Goal: Task Accomplishment & Management: Manage account settings

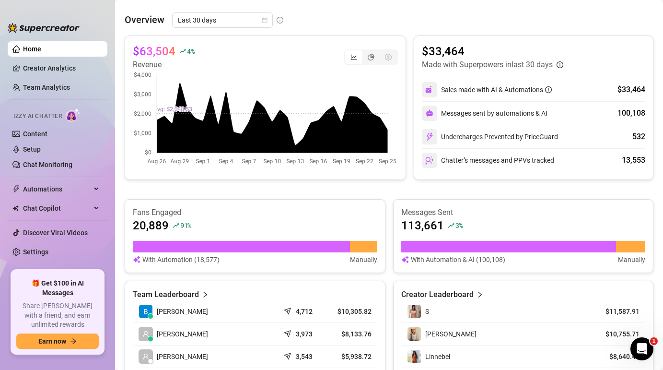
scroll to position [309, 0]
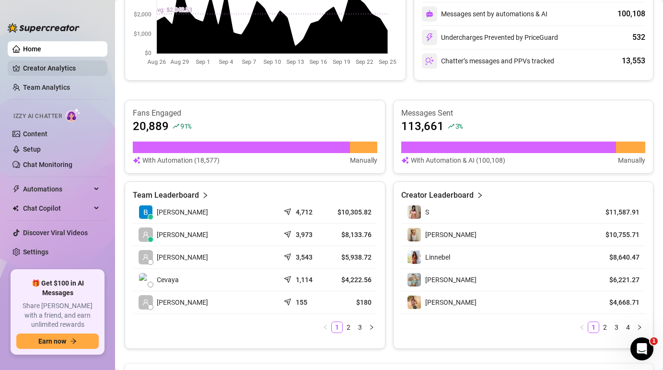
click at [60, 67] on link "Creator Analytics" at bounding box center [61, 67] width 77 height 15
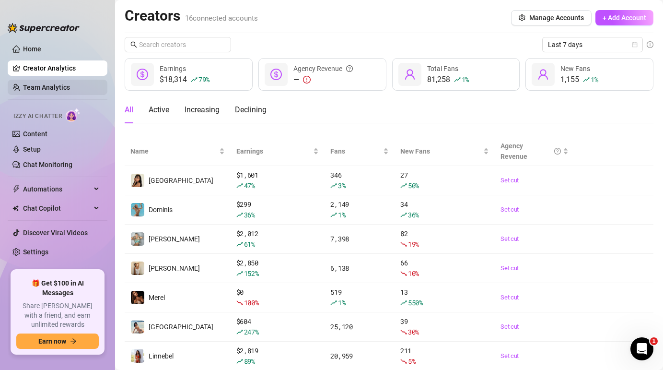
click at [50, 87] on link "Team Analytics" at bounding box center [46, 87] width 47 height 8
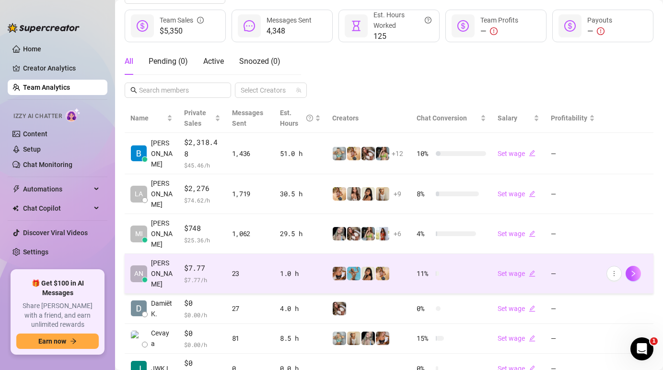
scroll to position [126, 0]
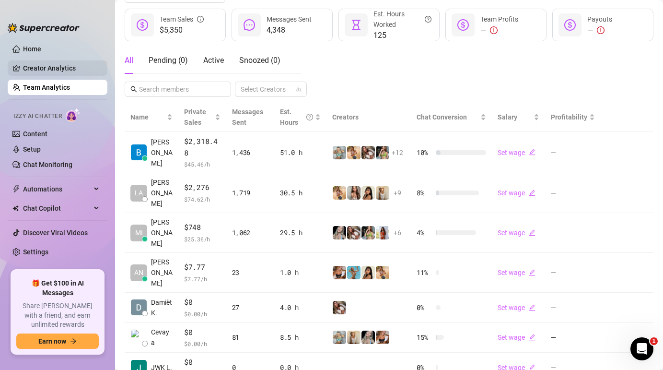
click at [58, 70] on link "Creator Analytics" at bounding box center [61, 67] width 77 height 15
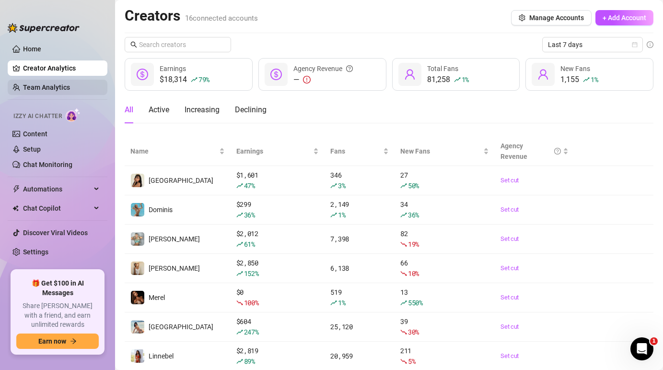
click at [55, 83] on link "Team Analytics" at bounding box center [46, 87] width 47 height 8
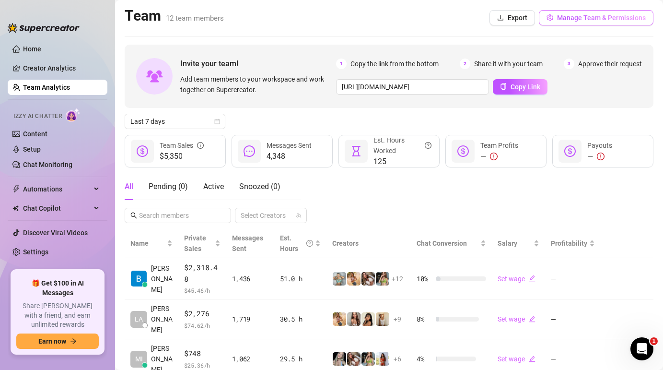
click at [556, 21] on button "Manage Team & Permissions" at bounding box center [596, 17] width 115 height 15
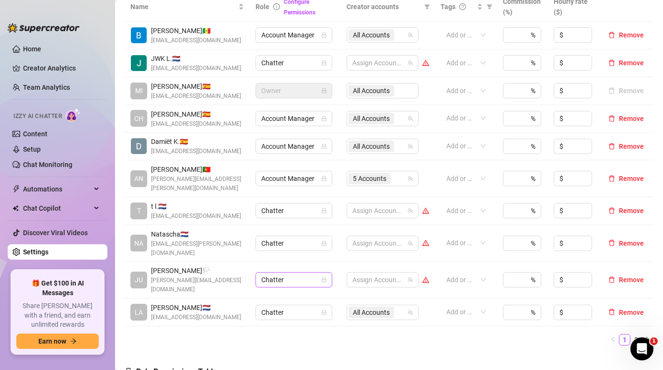
scroll to position [220, 0]
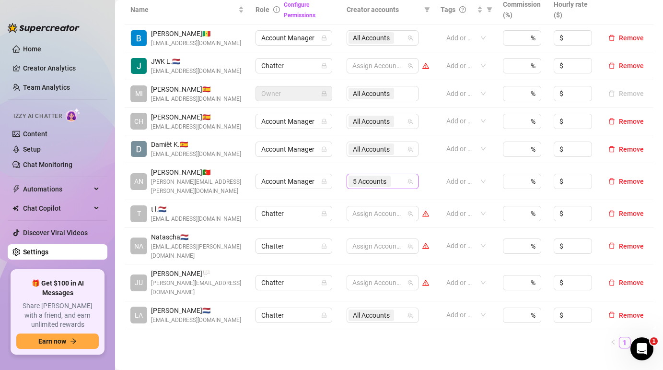
click at [373, 179] on span "5 Accounts" at bounding box center [370, 181] width 34 height 11
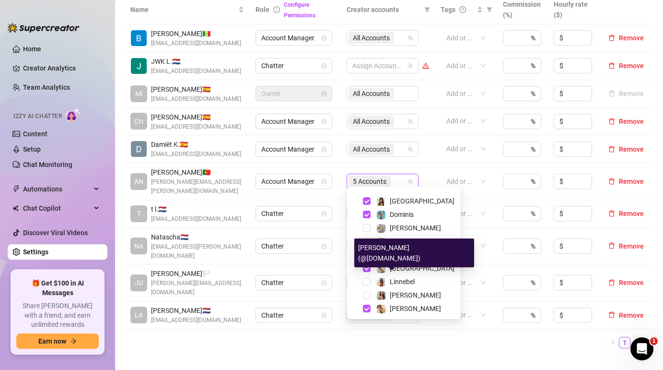
scroll to position [9, 0]
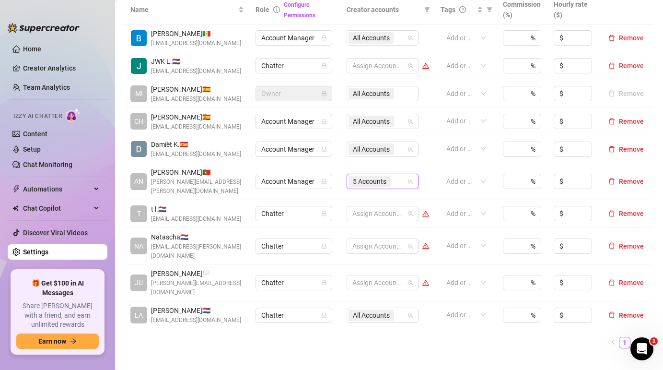
click at [387, 148] on span "All Accounts" at bounding box center [371, 149] width 37 height 11
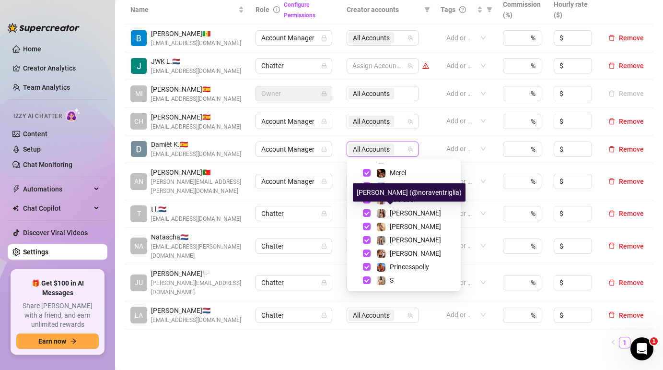
scroll to position [105, 0]
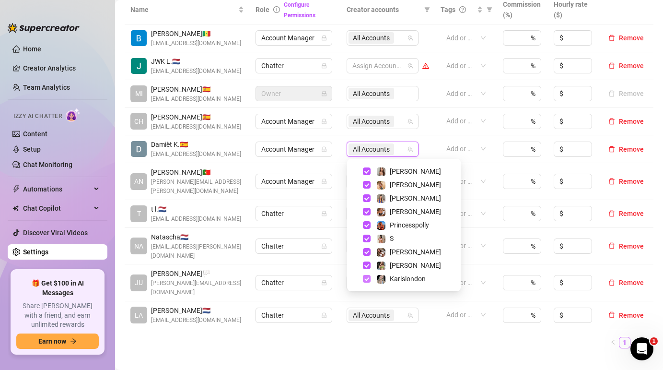
click at [366, 278] on span "Select tree node" at bounding box center [367, 279] width 8 height 8
checkbox input "false"
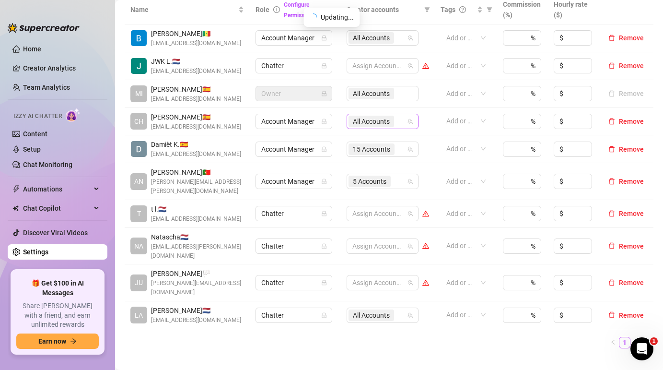
click at [372, 124] on span "All Accounts" at bounding box center [371, 121] width 37 height 11
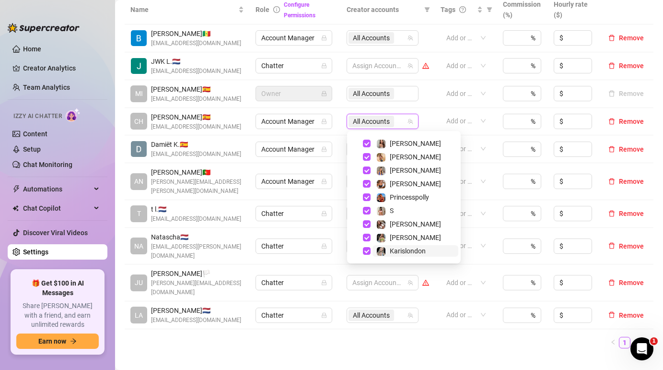
click at [375, 250] on span "Karislondon" at bounding box center [415, 251] width 86 height 12
checkbox input "false"
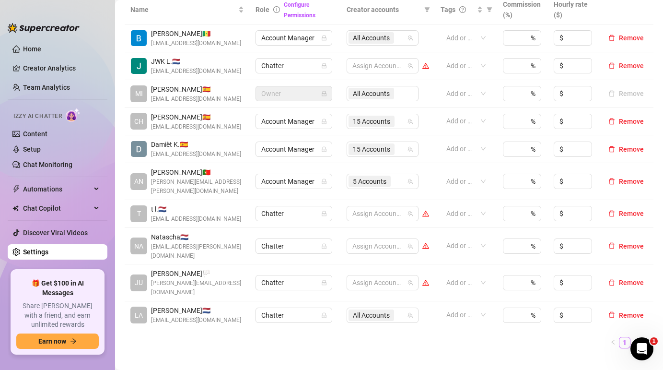
scroll to position [185, 0]
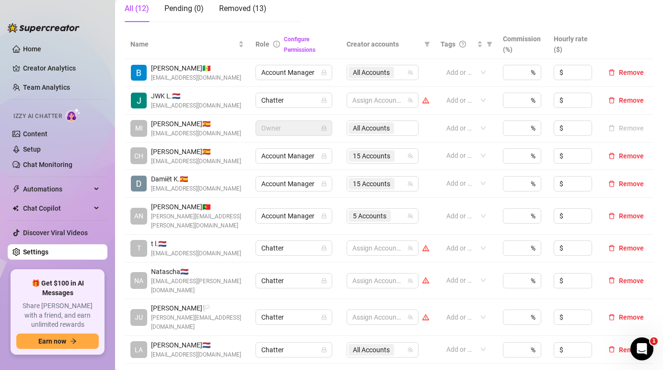
click at [387, 129] on div "All Accounts" at bounding box center [383, 127] width 72 height 15
click at [377, 72] on span "All Accounts" at bounding box center [371, 72] width 37 height 11
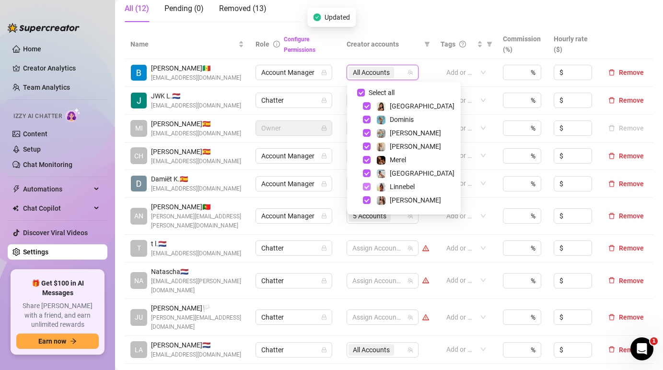
scroll to position [105, 0]
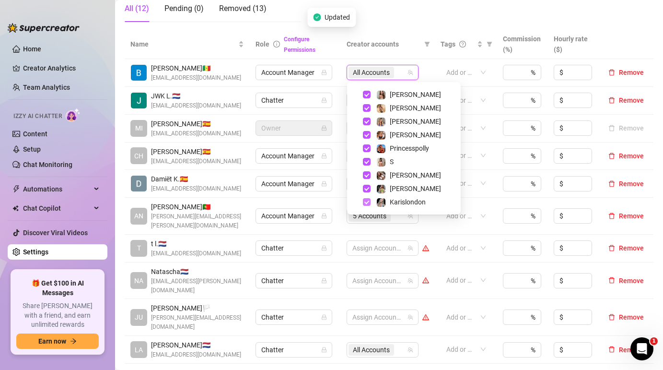
click at [363, 199] on span "Select tree node" at bounding box center [367, 202] width 8 height 8
checkbox input "false"
click at [347, 369] on ul "1 2" at bounding box center [389, 377] width 529 height 12
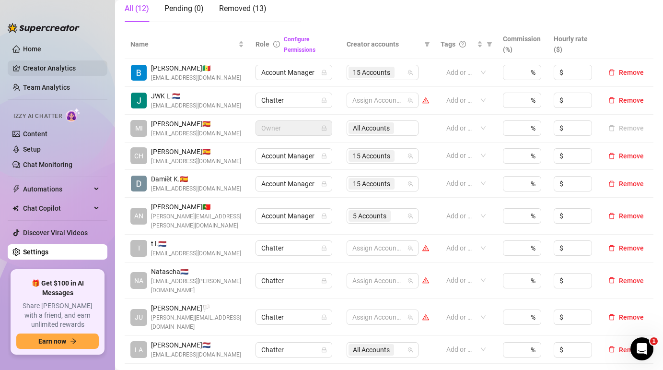
click at [50, 64] on link "Creator Analytics" at bounding box center [61, 67] width 77 height 15
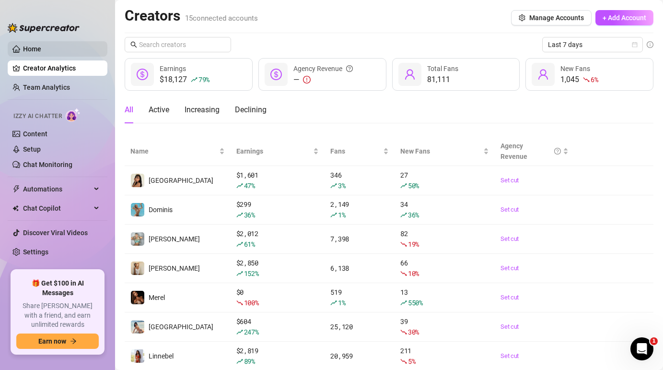
click at [37, 53] on link "Home" at bounding box center [32, 49] width 18 height 8
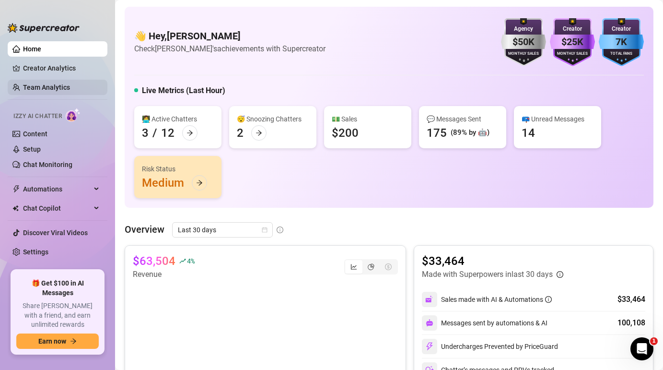
click at [48, 89] on link "Team Analytics" at bounding box center [46, 87] width 47 height 8
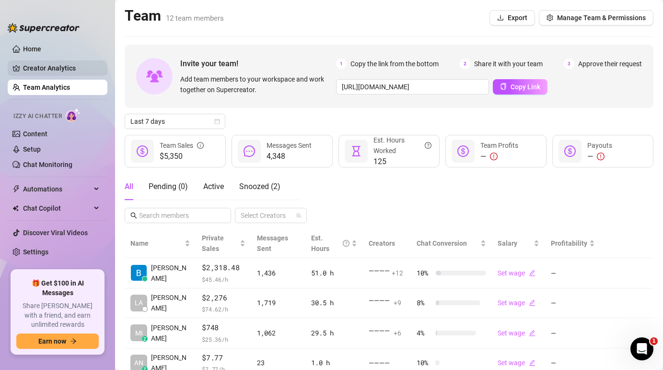
click at [55, 62] on link "Creator Analytics" at bounding box center [61, 67] width 77 height 15
